Goal: Transaction & Acquisition: Book appointment/travel/reservation

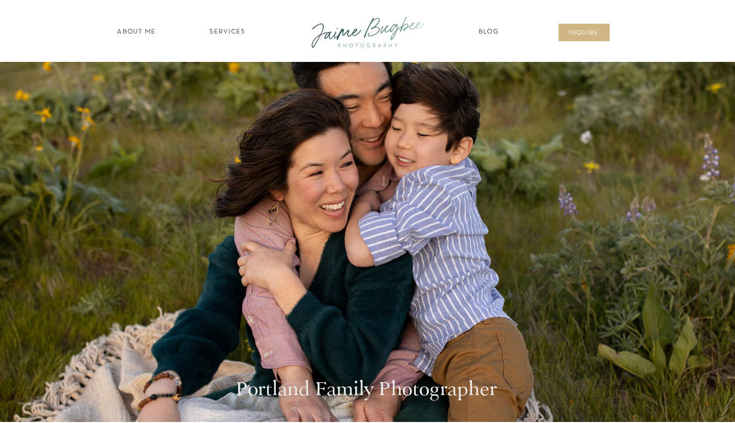
click at [226, 27] on nav "SERVICES" at bounding box center [228, 32] width 58 height 10
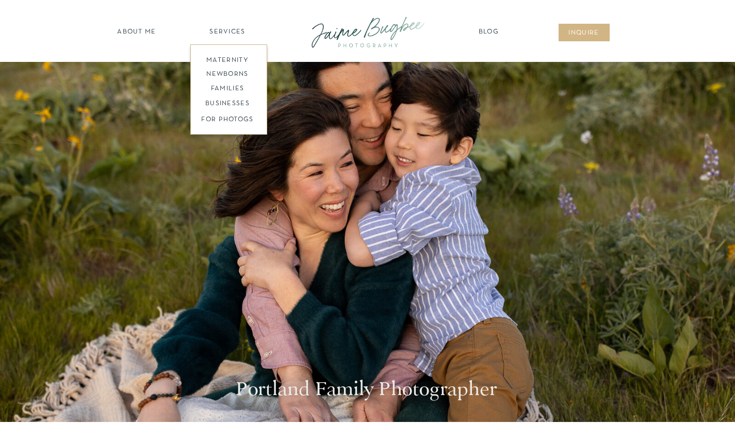
click at [231, 88] on nav "families" at bounding box center [227, 89] width 79 height 10
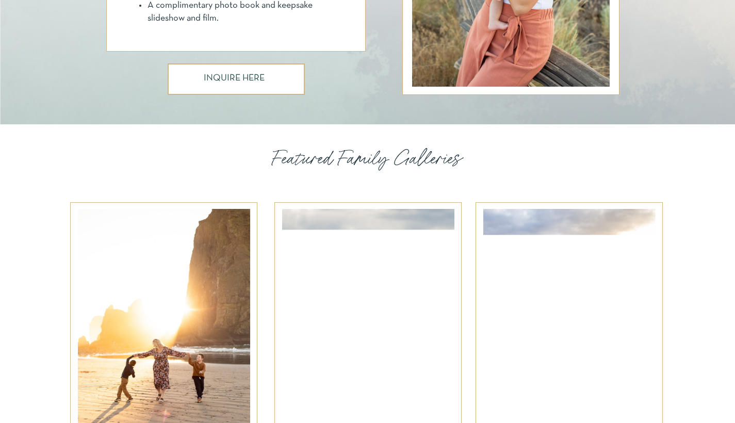
scroll to position [963, 0]
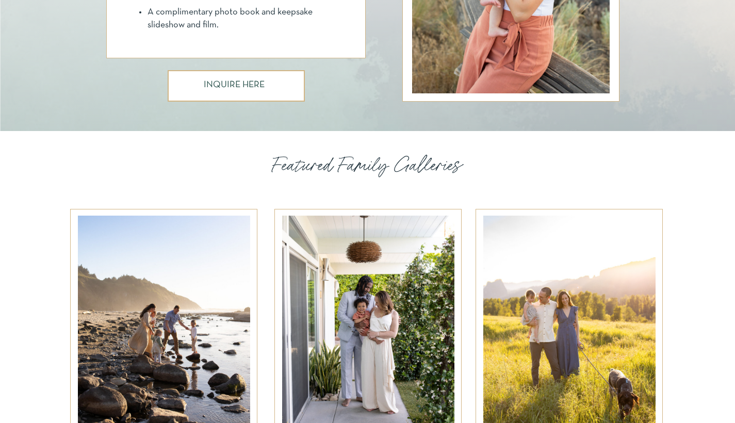
click at [231, 88] on h3 "INQUIRE HERE" at bounding box center [236, 85] width 64 height 11
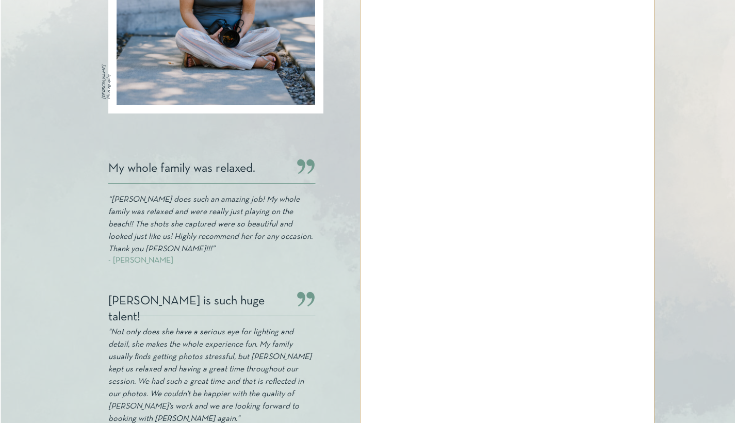
scroll to position [268, 0]
